Goal: Navigation & Orientation: Find specific page/section

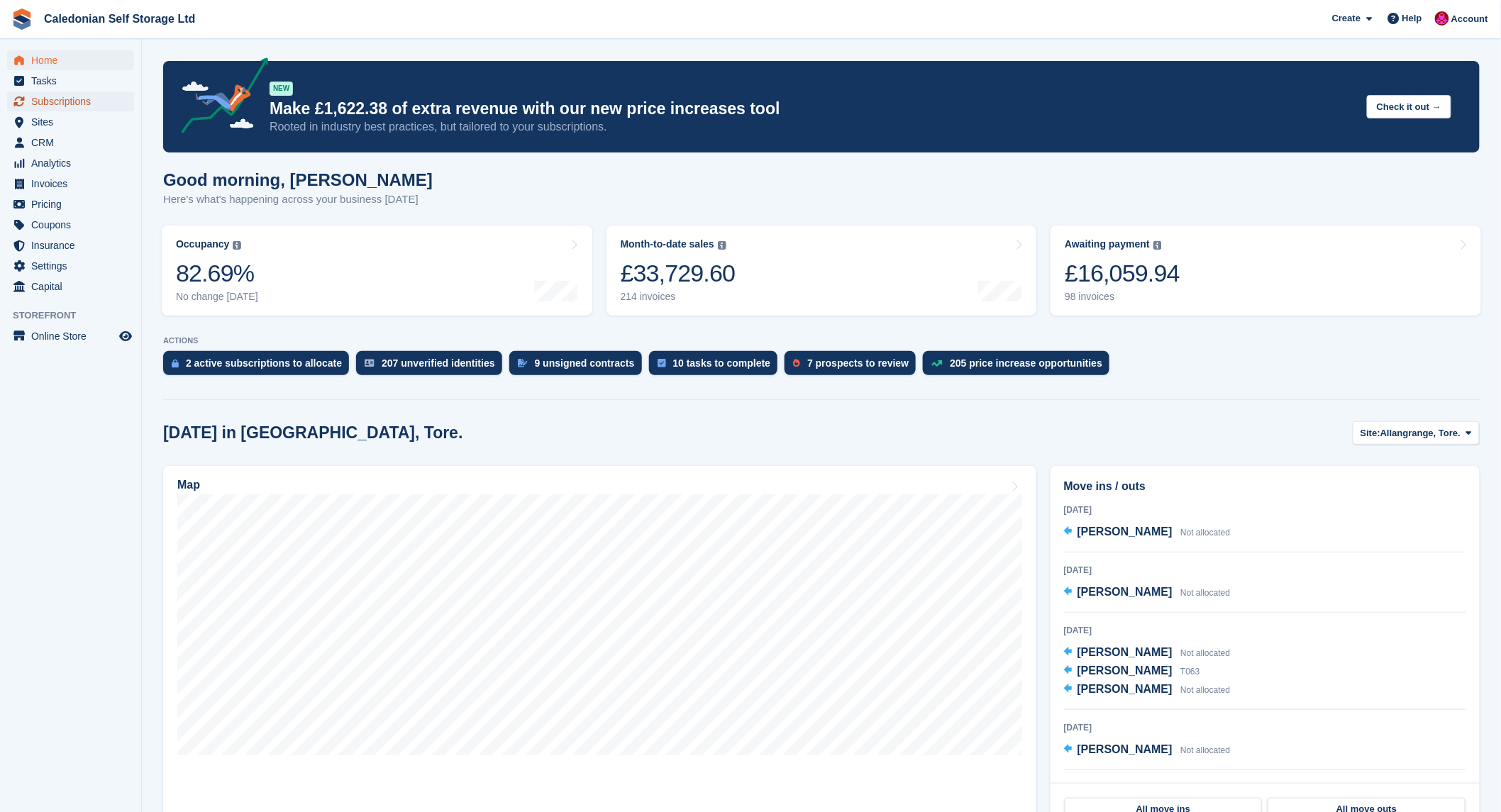
click at [65, 106] on span "Subscriptions" at bounding box center [73, 101] width 85 height 20
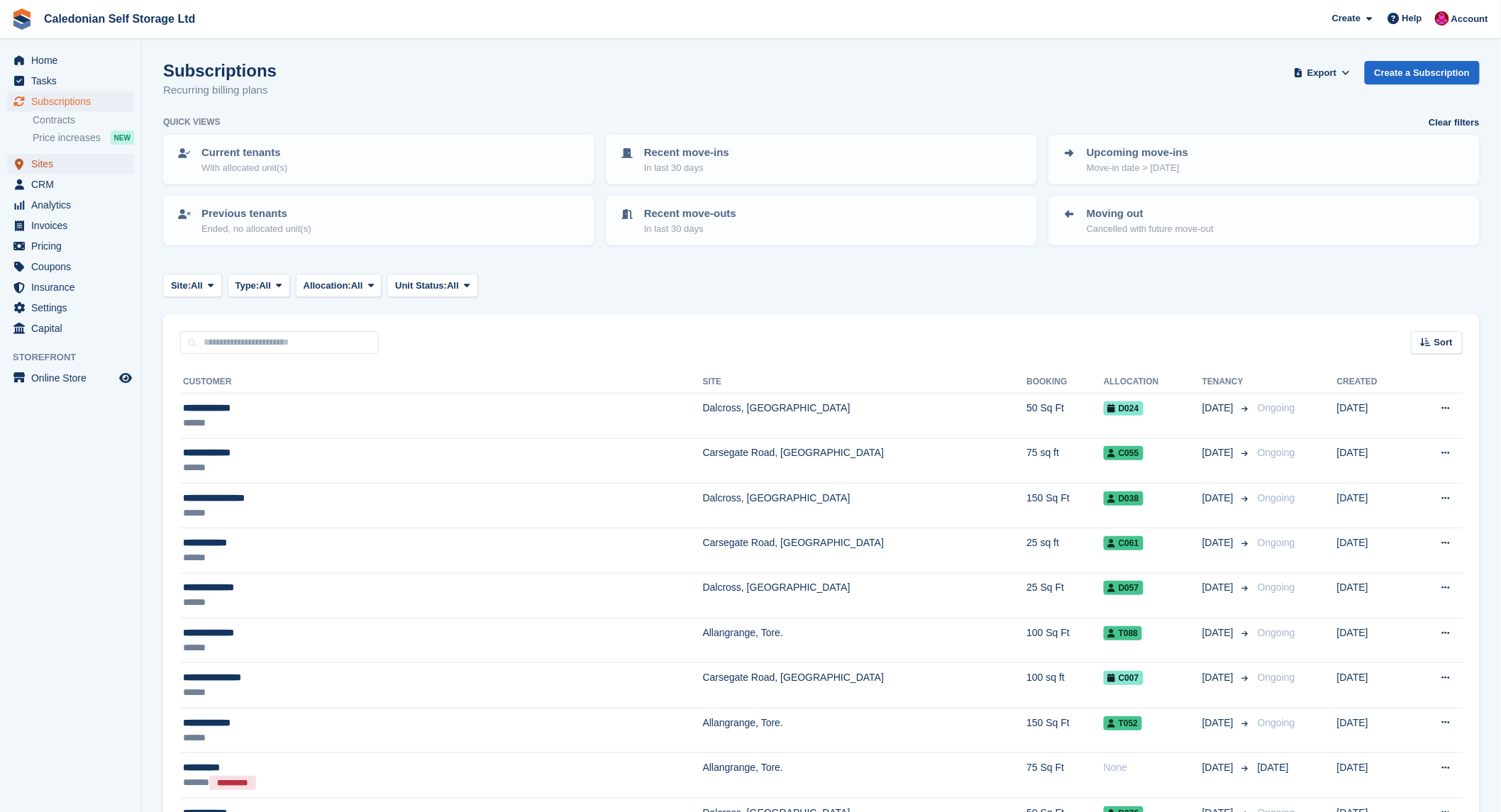
click at [51, 160] on span "Sites" at bounding box center [73, 164] width 85 height 20
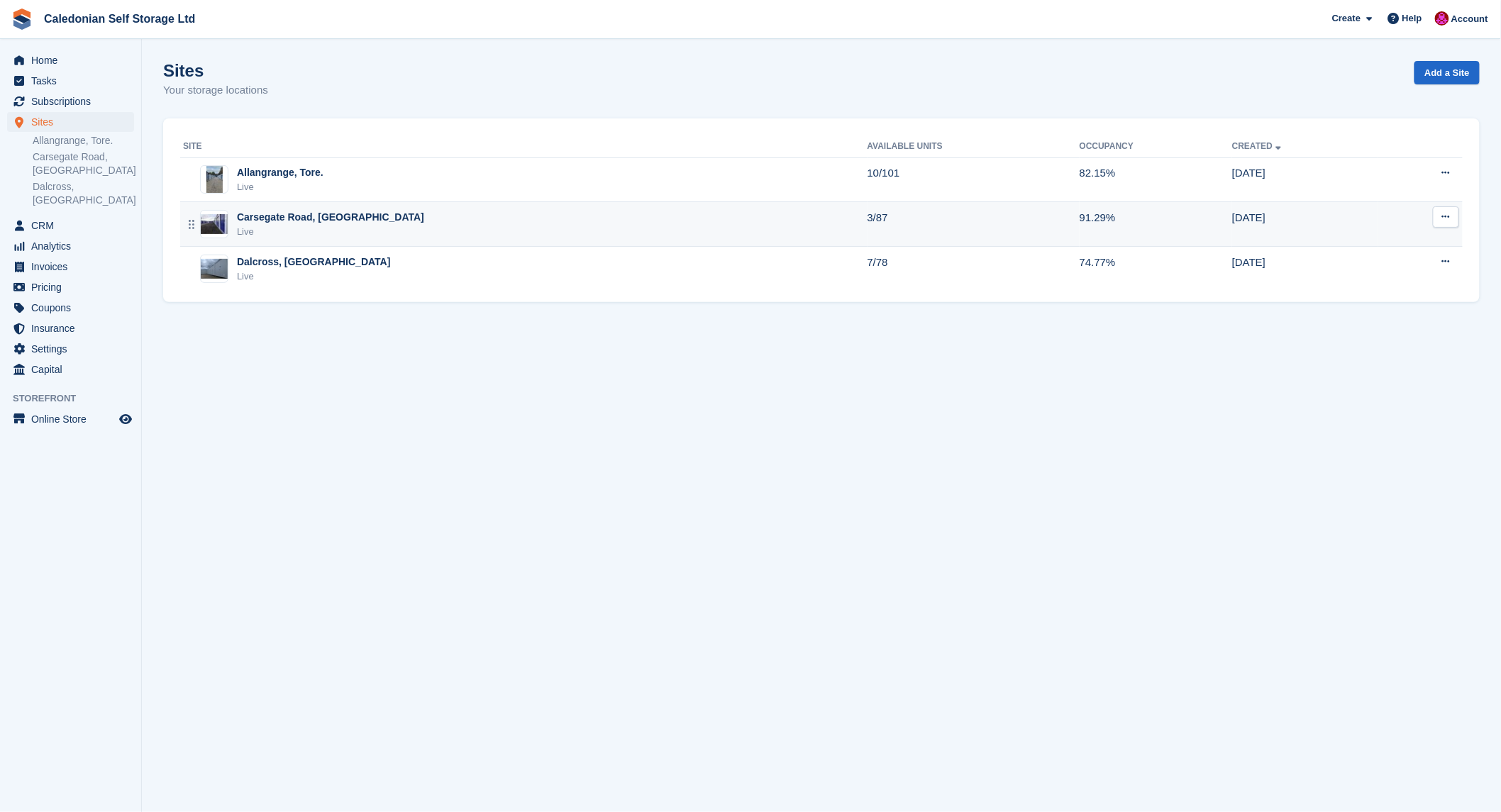
click at [258, 217] on div "Carsegate Road, [GEOGRAPHIC_DATA]" at bounding box center [330, 217] width 187 height 15
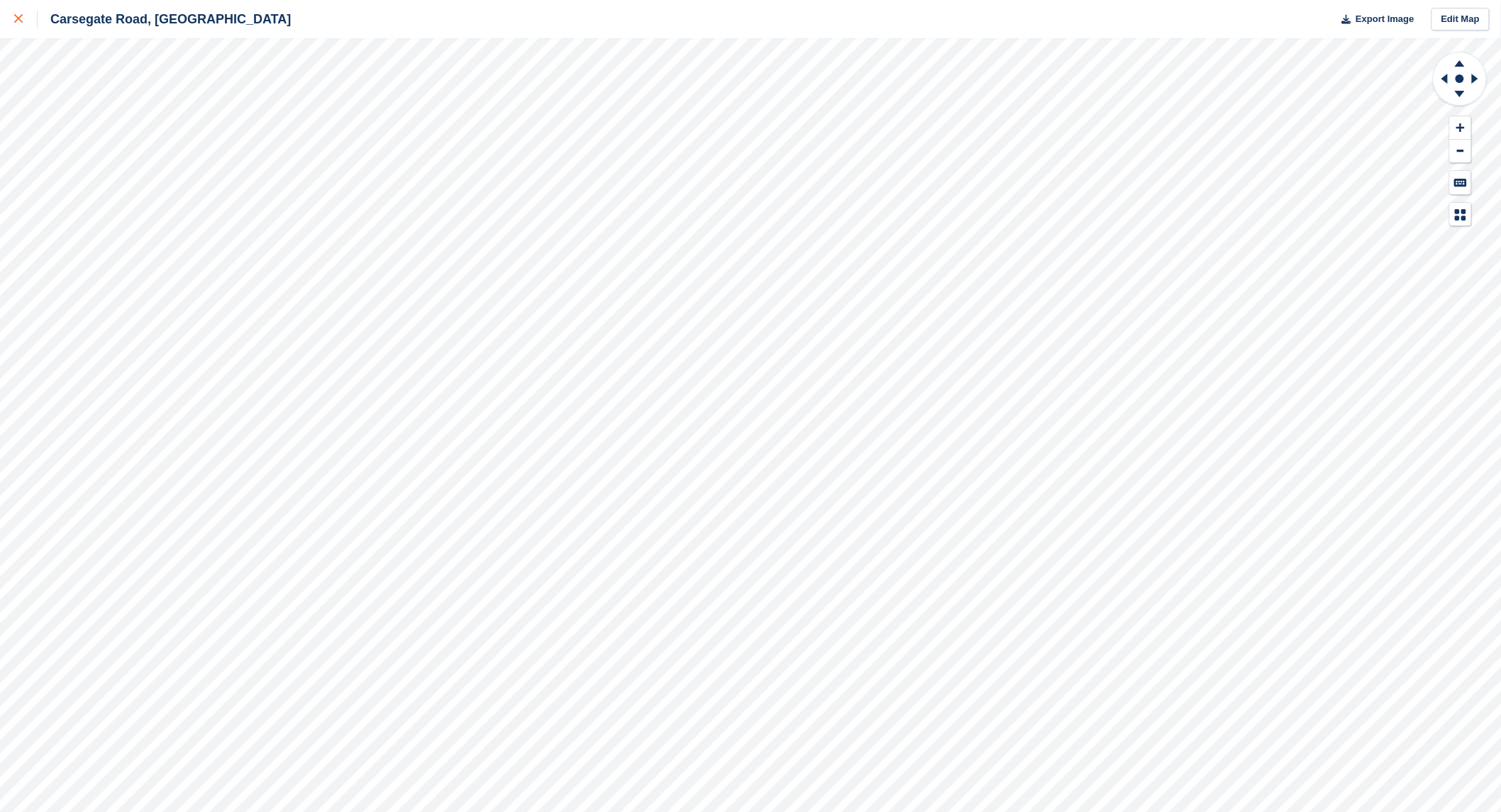
click at [20, 16] on icon at bounding box center [18, 18] width 8 height 8
click at [23, 11] on div at bounding box center [25, 19] width 24 height 17
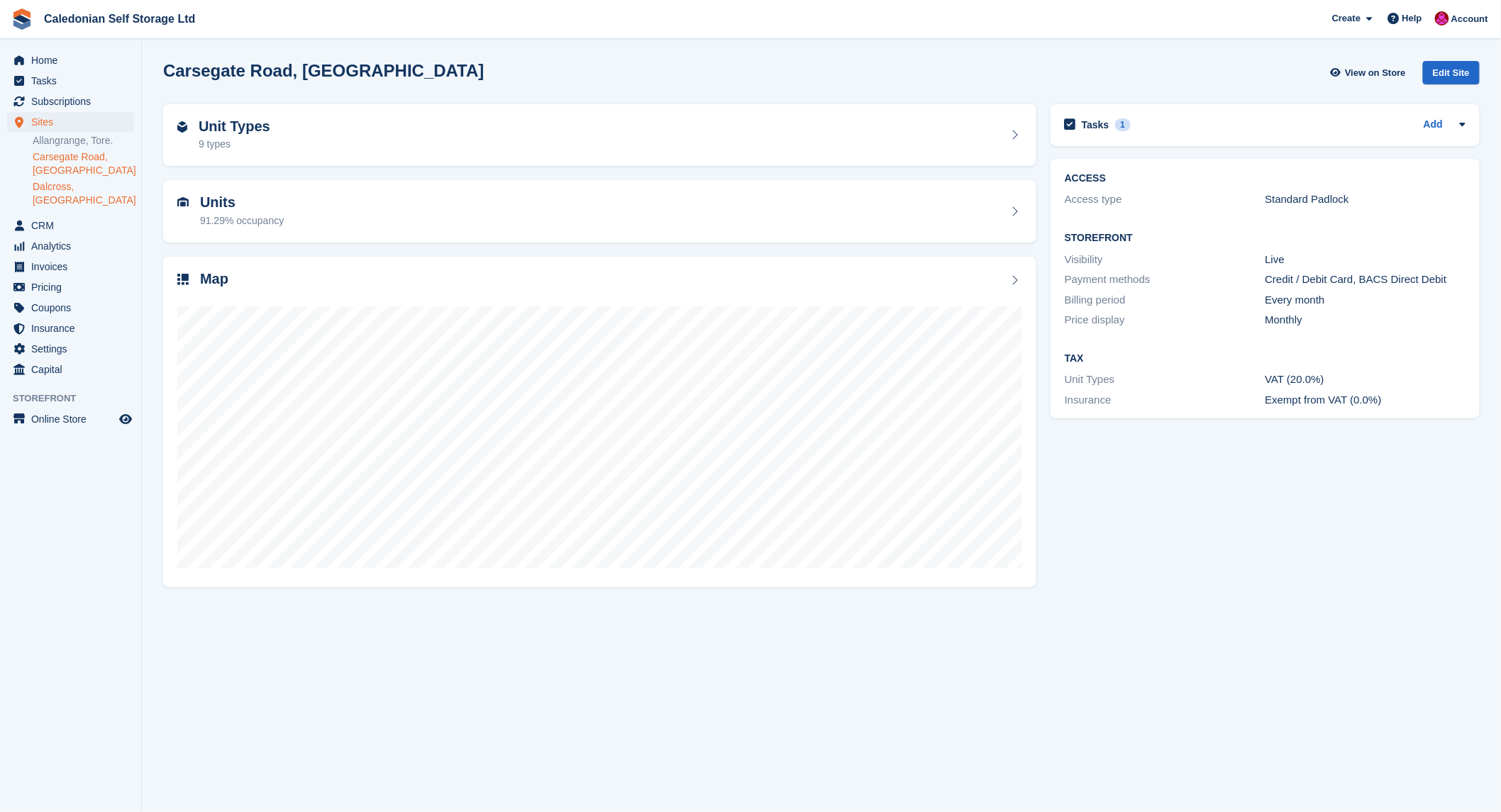
click at [64, 186] on link "Dalcross, [GEOGRAPHIC_DATA]" at bounding box center [84, 193] width 102 height 27
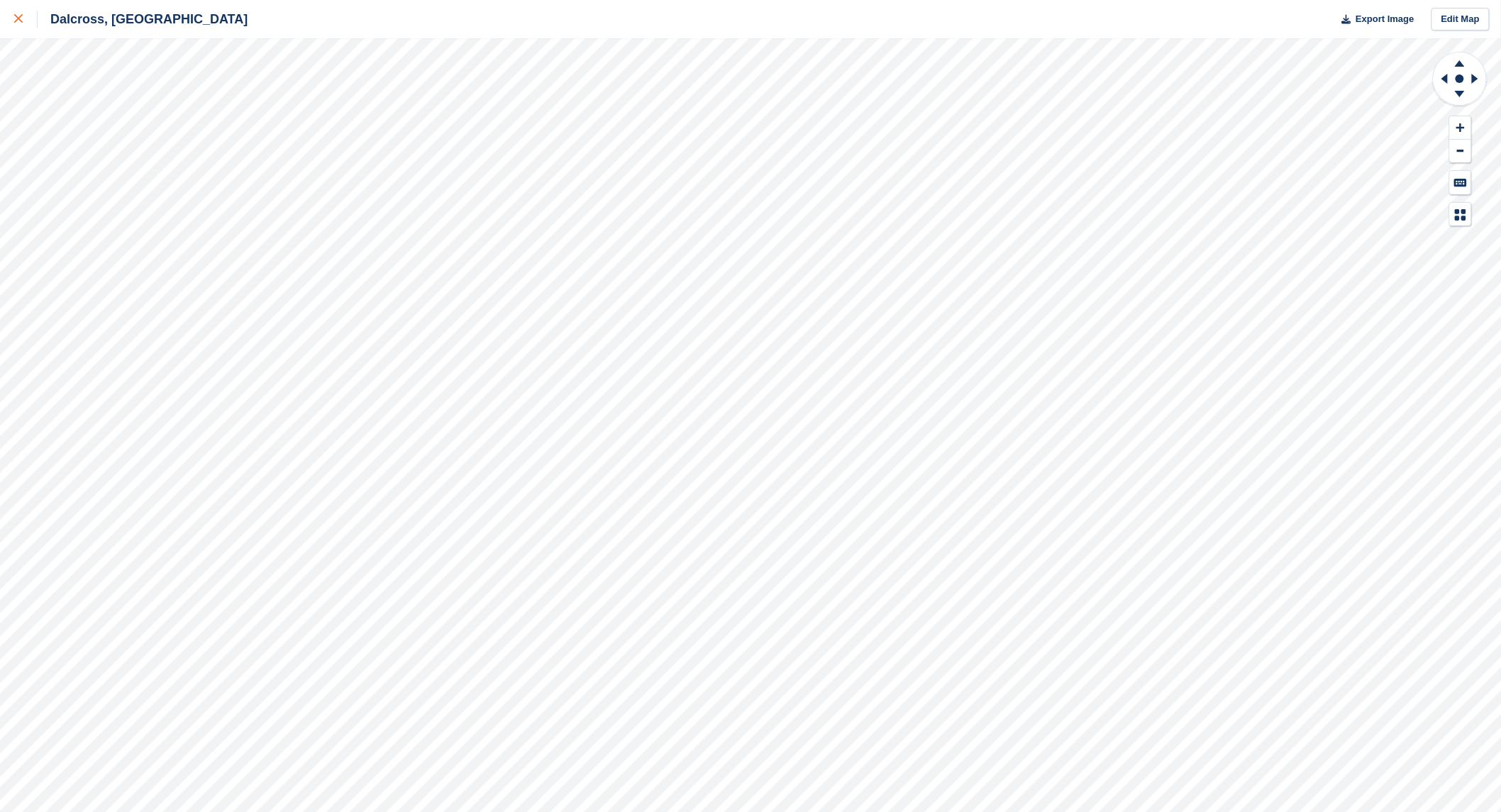
click at [19, 22] on icon at bounding box center [18, 18] width 8 height 8
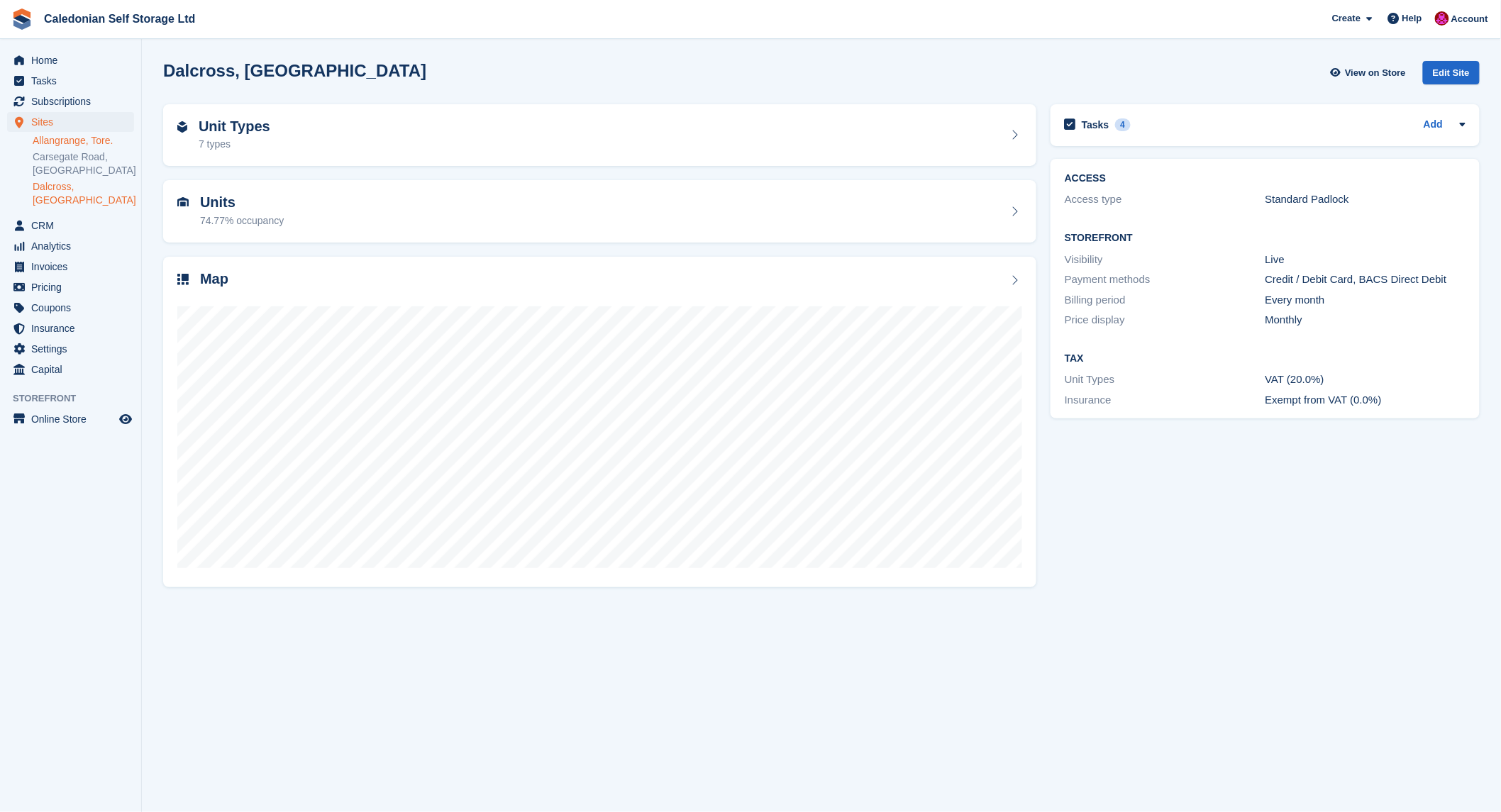
click at [53, 143] on link "Allangrange, Tore." at bounding box center [84, 140] width 102 height 13
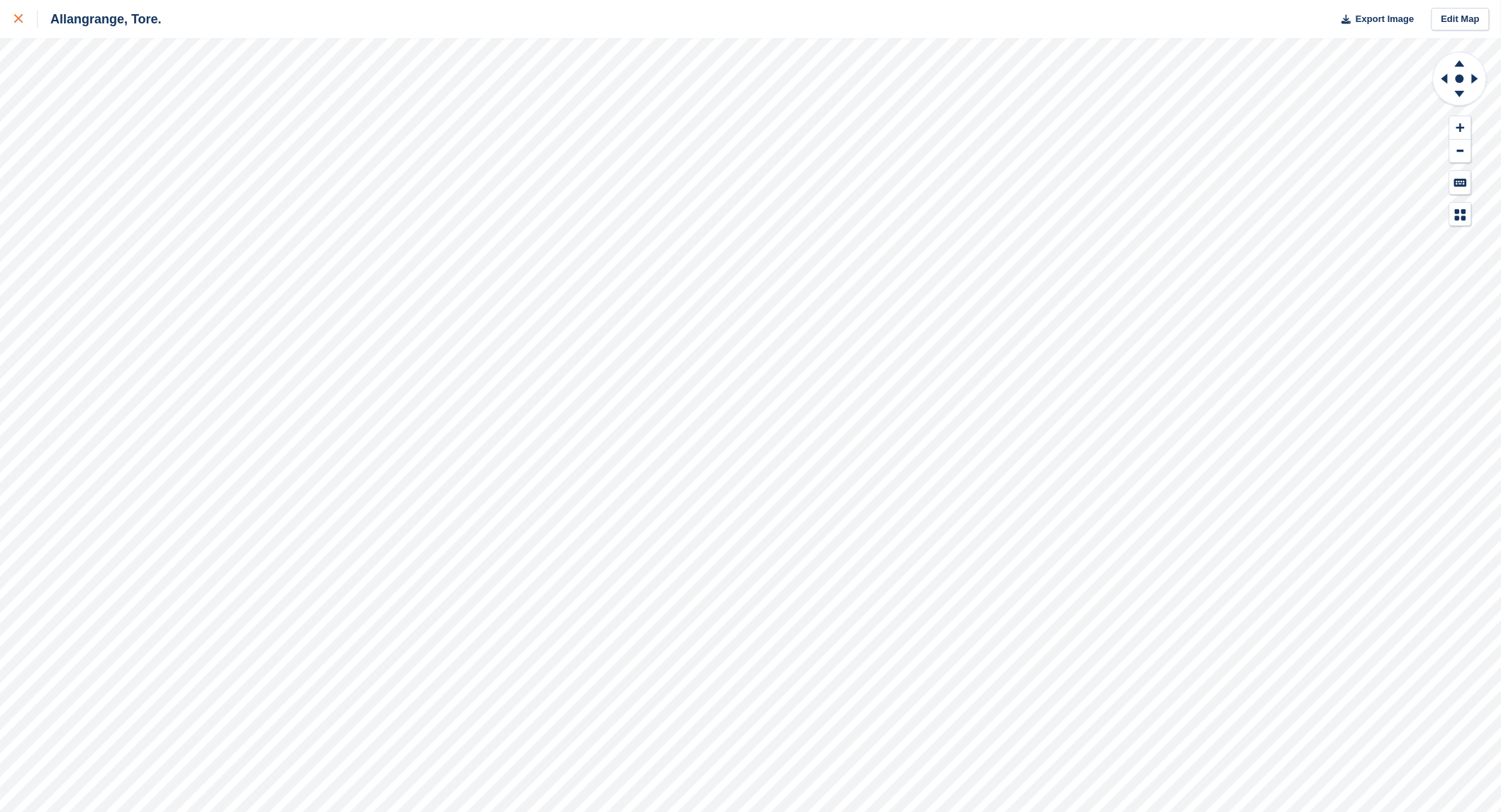
click at [22, 18] on icon at bounding box center [18, 18] width 8 height 8
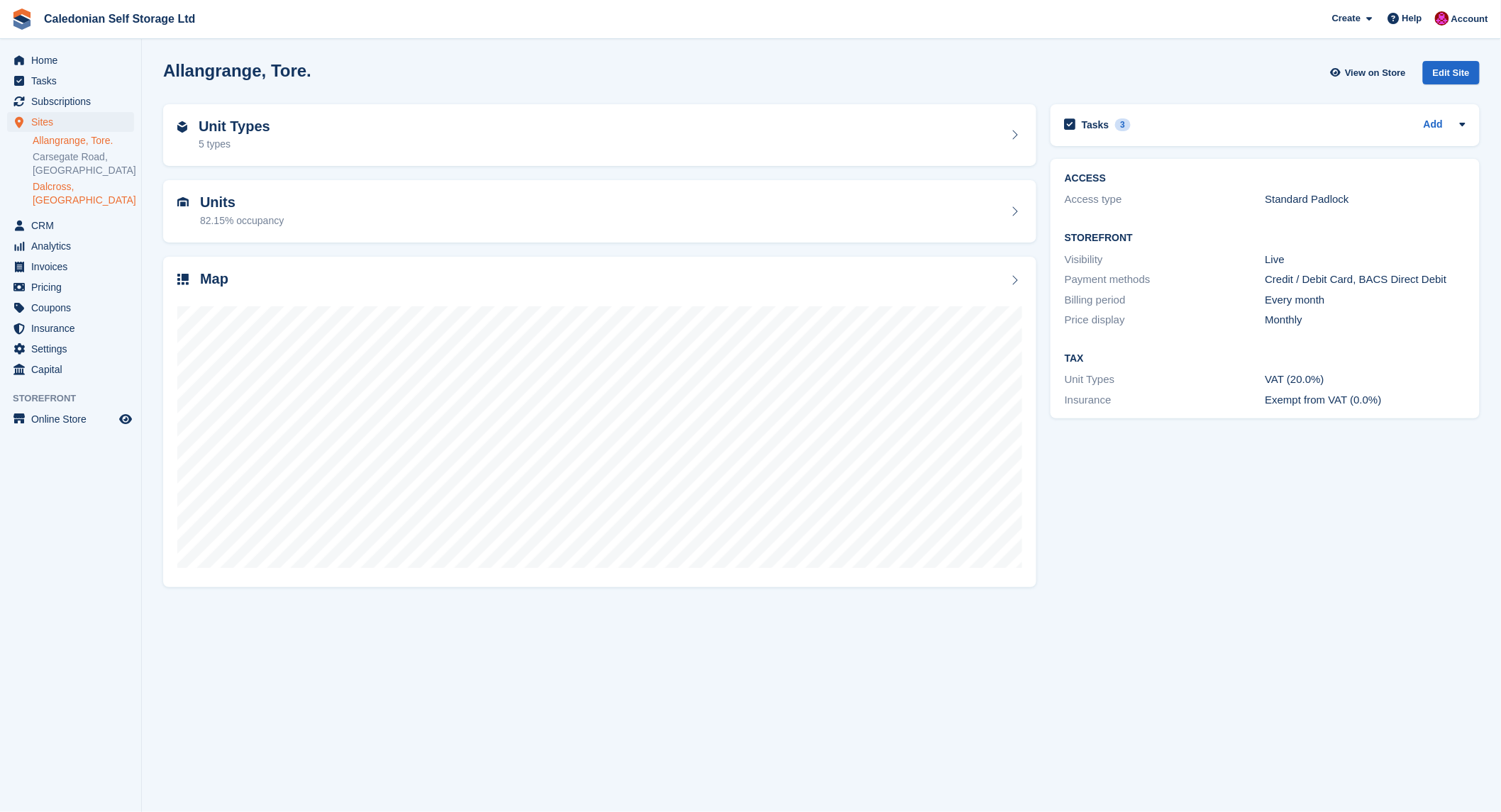
click at [69, 180] on link "Dalcross, [GEOGRAPHIC_DATA]" at bounding box center [84, 193] width 102 height 27
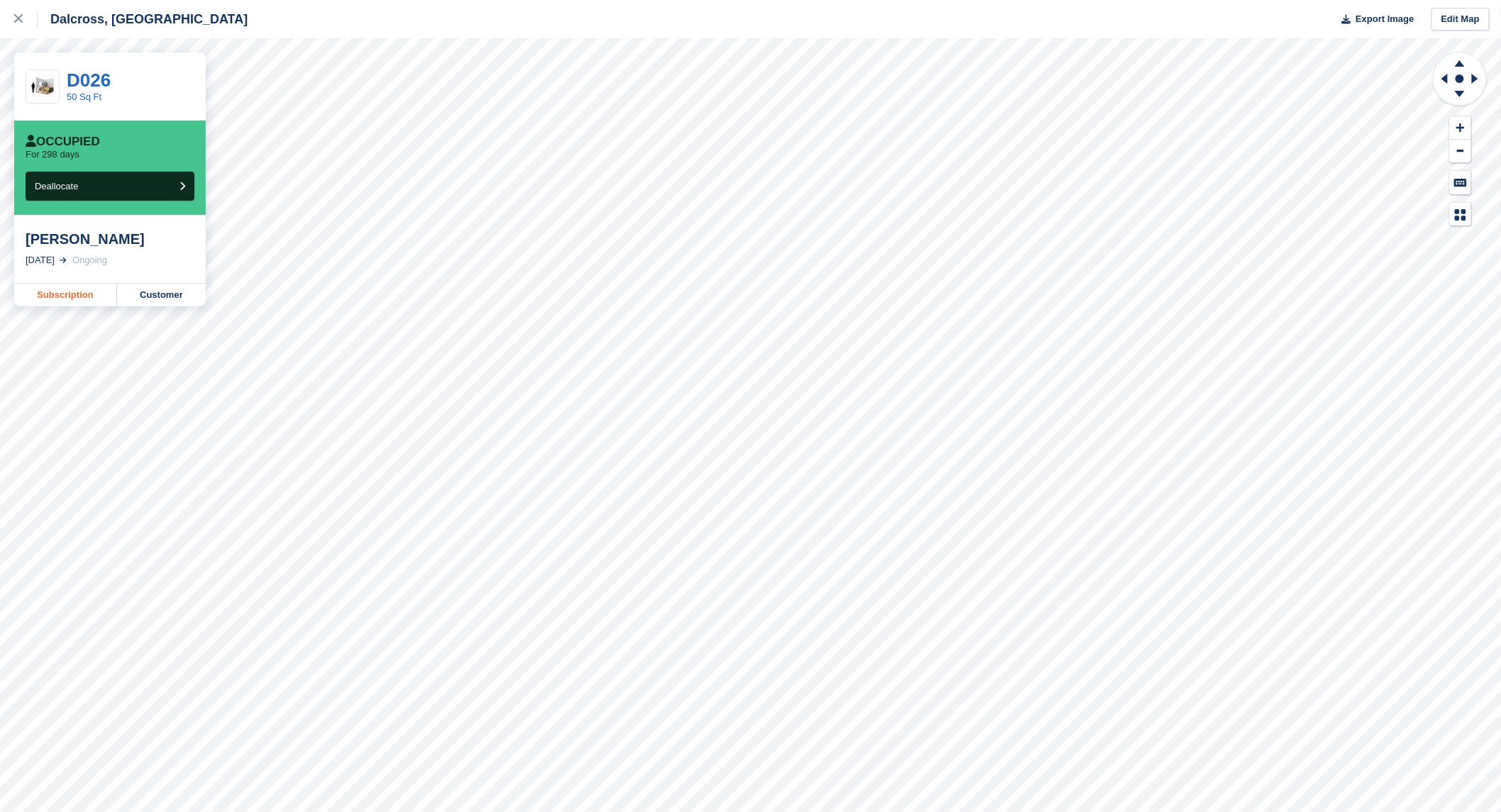
click at [67, 293] on link "Subscription" at bounding box center [65, 295] width 103 height 23
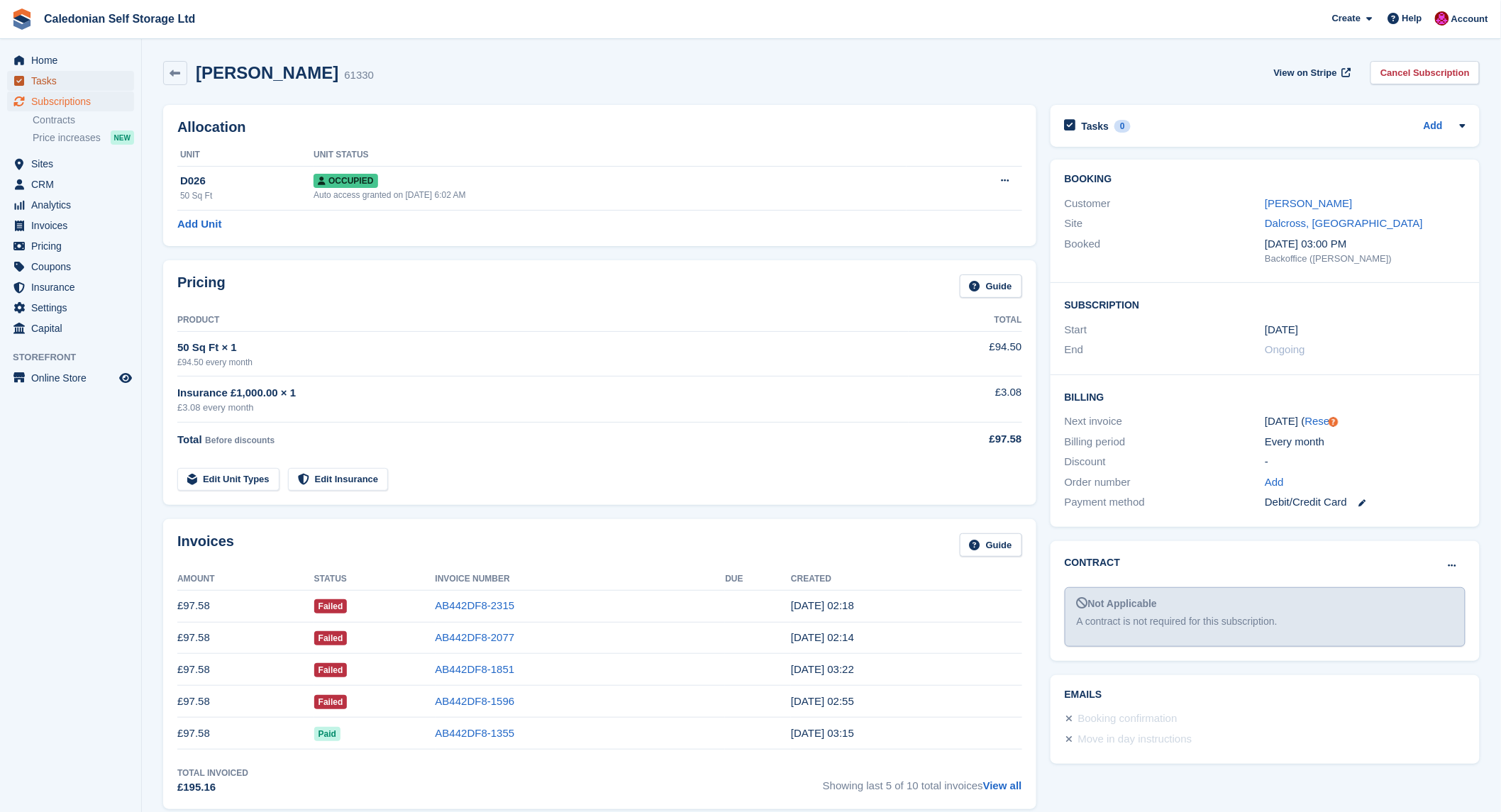
click at [33, 79] on span "Tasks" at bounding box center [73, 80] width 85 height 20
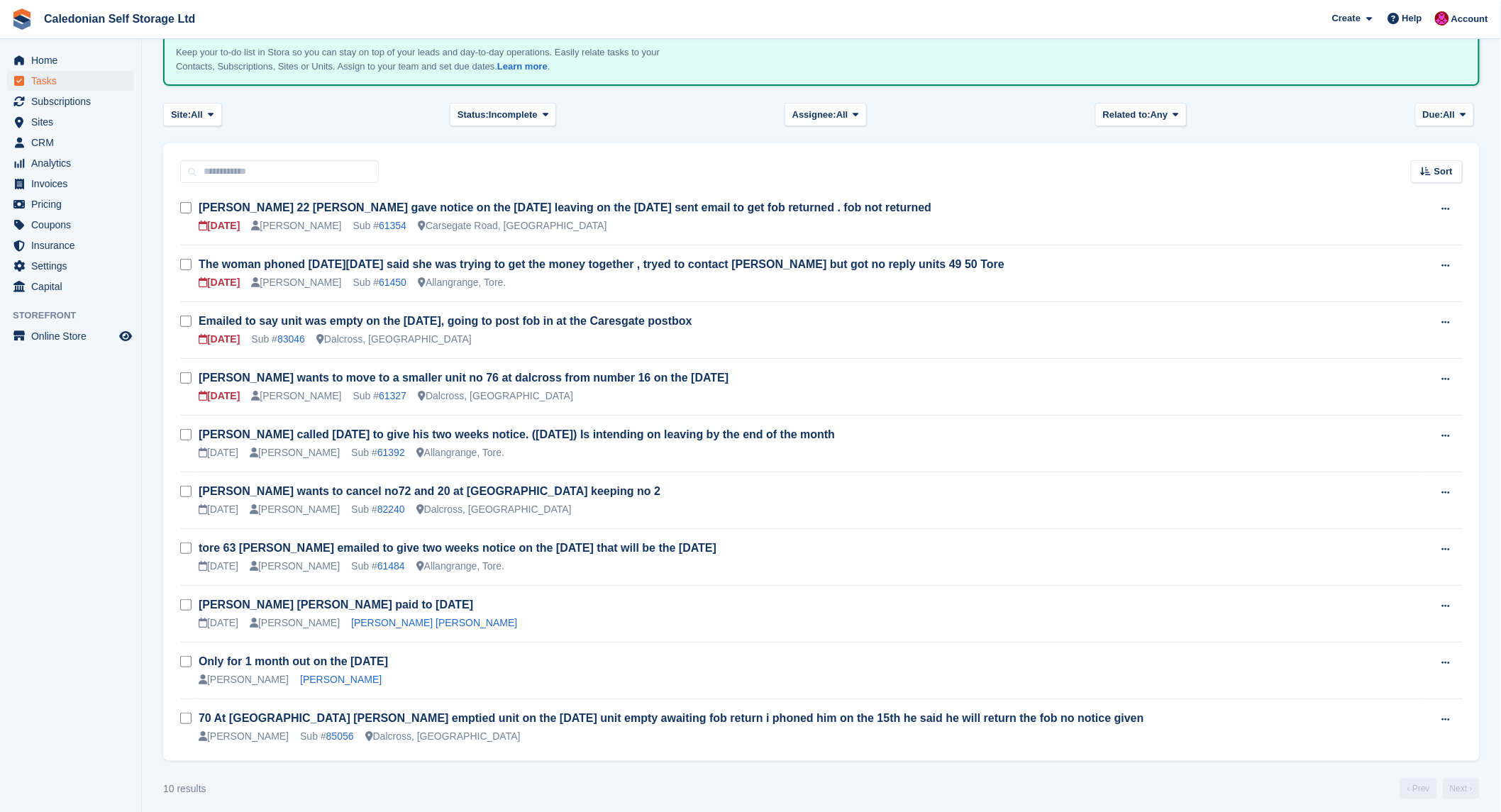
scroll to position [114, 0]
